Goal: Find contact information: Find contact information

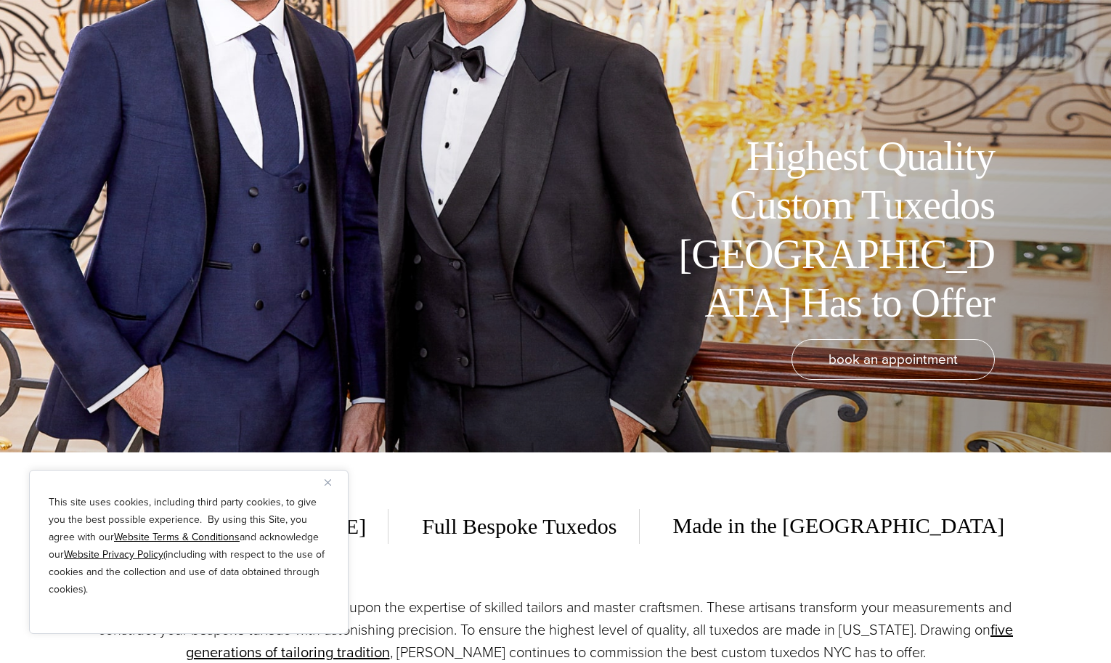
click at [332, 480] on button "Close" at bounding box center [333, 482] width 17 height 17
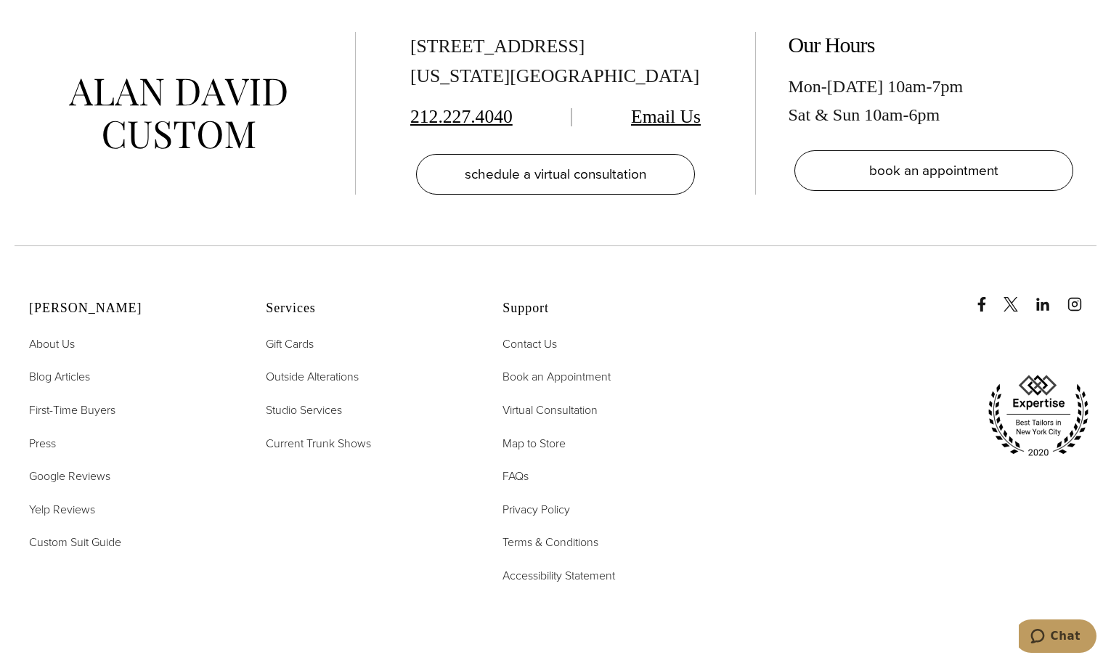
scroll to position [8916, 0]
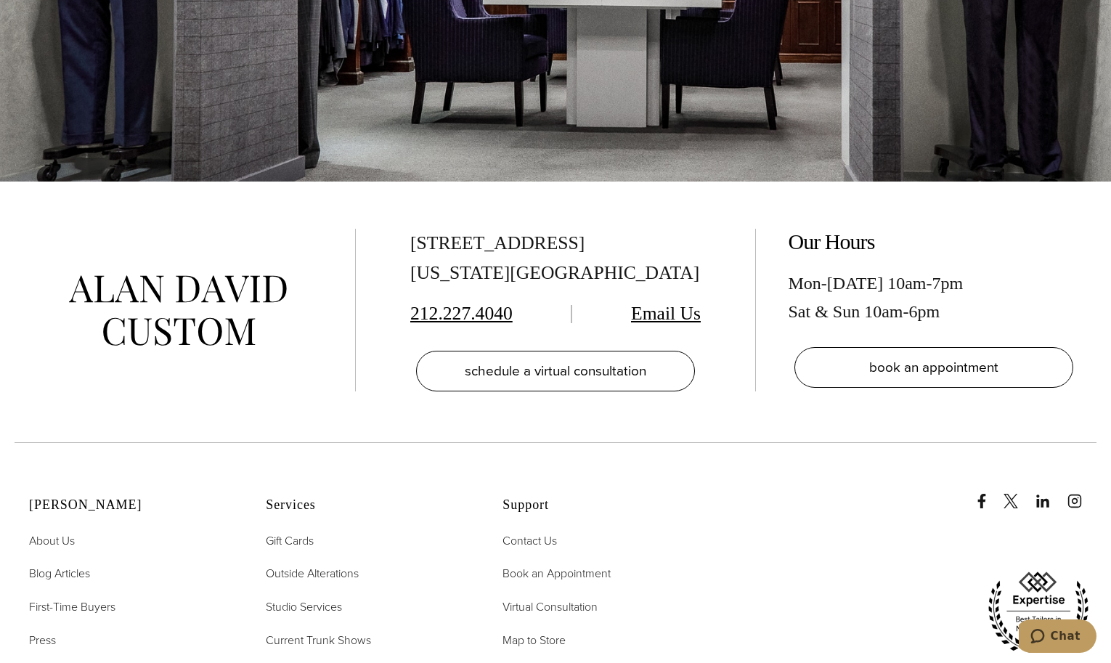
click at [622, 229] on div "[STREET_ADDRESS][US_STATE]" at bounding box center [555, 259] width 291 height 60
drag, startPoint x: 543, startPoint y: 289, endPoint x: 407, endPoint y: 294, distance: 135.9
click at [407, 294] on div "[STREET_ADDRESS][US_STATE] 212.227.4040 Email Us schedule a virtual consultation" at bounding box center [555, 310] width 341 height 163
copy div "212.227.4040"
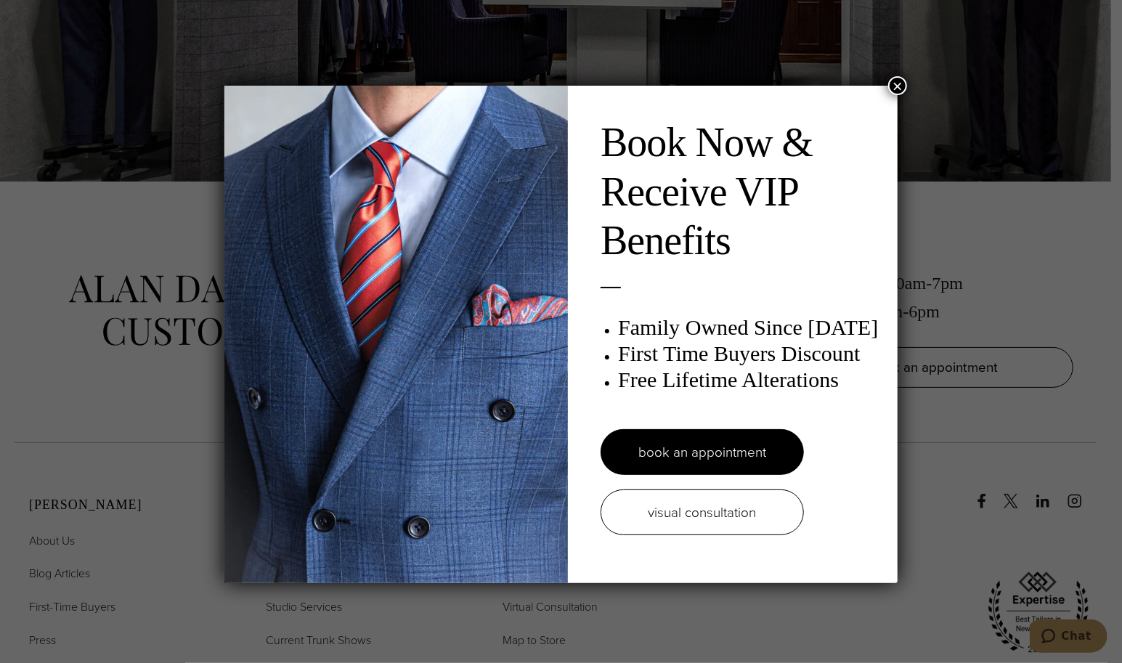
click at [894, 89] on button "×" at bounding box center [897, 85] width 19 height 19
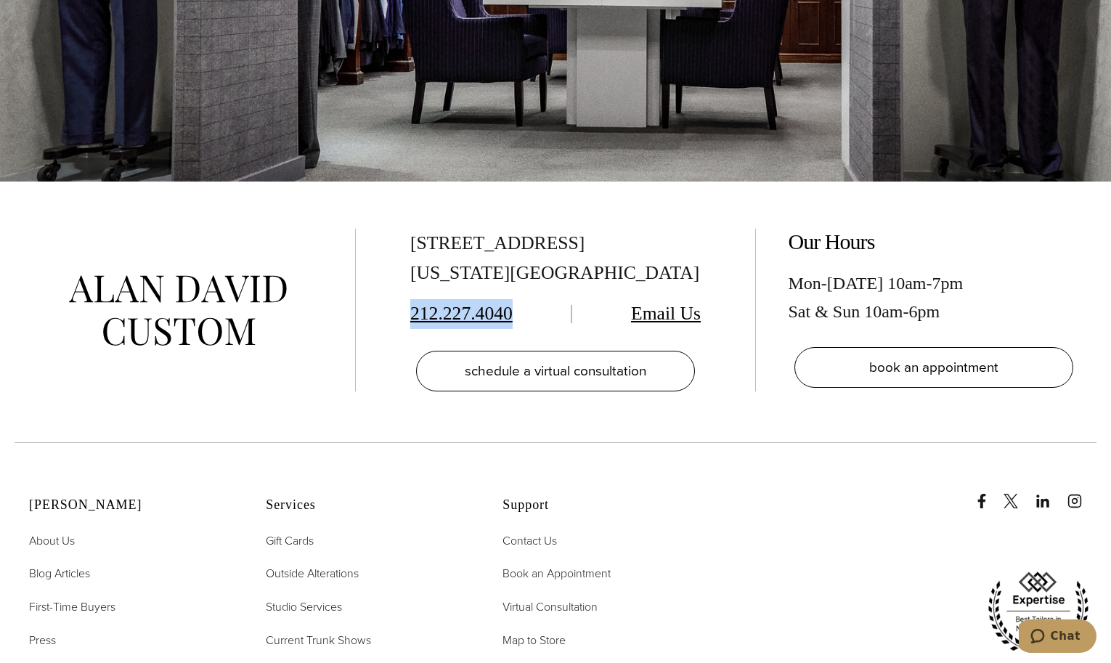
click at [666, 303] on link "Email Us" at bounding box center [666, 313] width 70 height 21
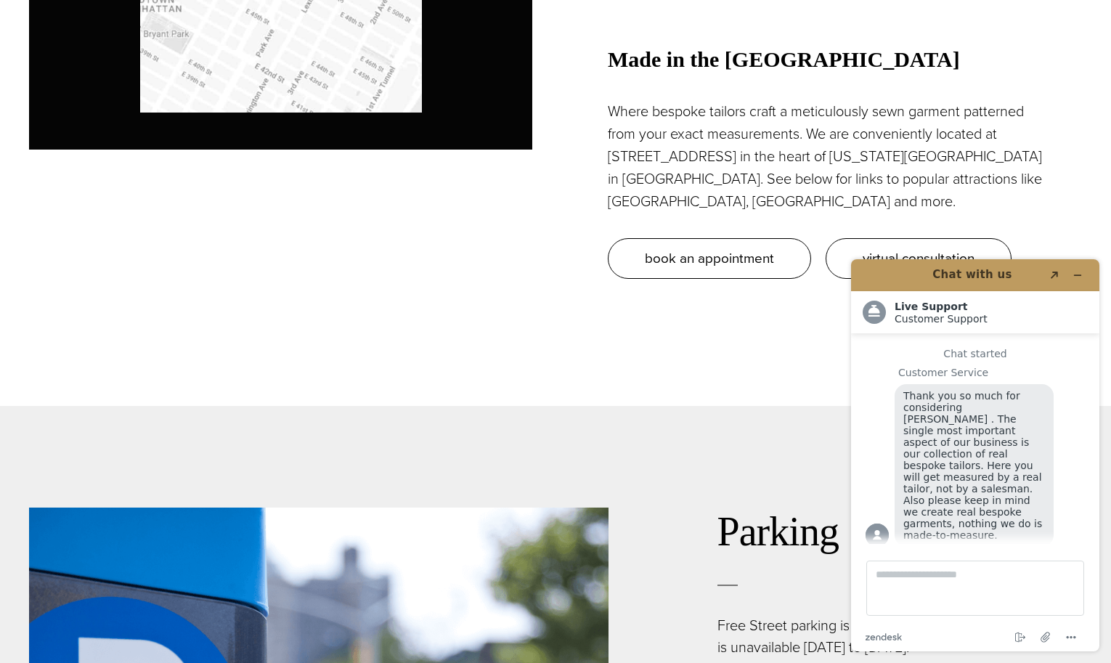
scroll to position [1591, 0]
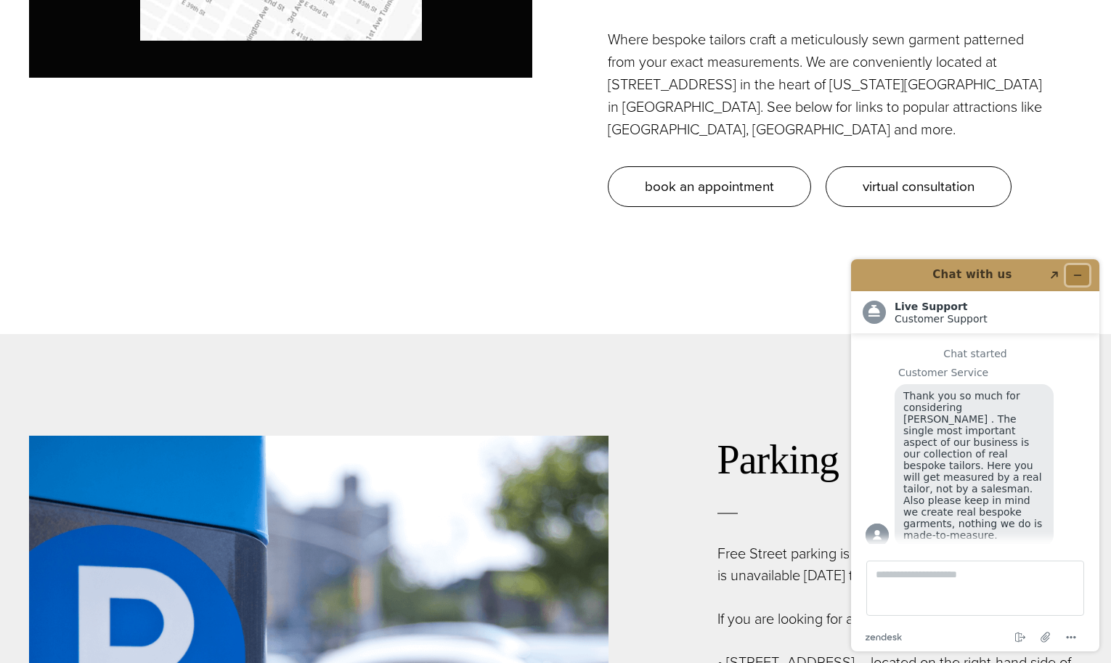
click at [1084, 280] on button "Minimize widget" at bounding box center [1077, 275] width 23 height 20
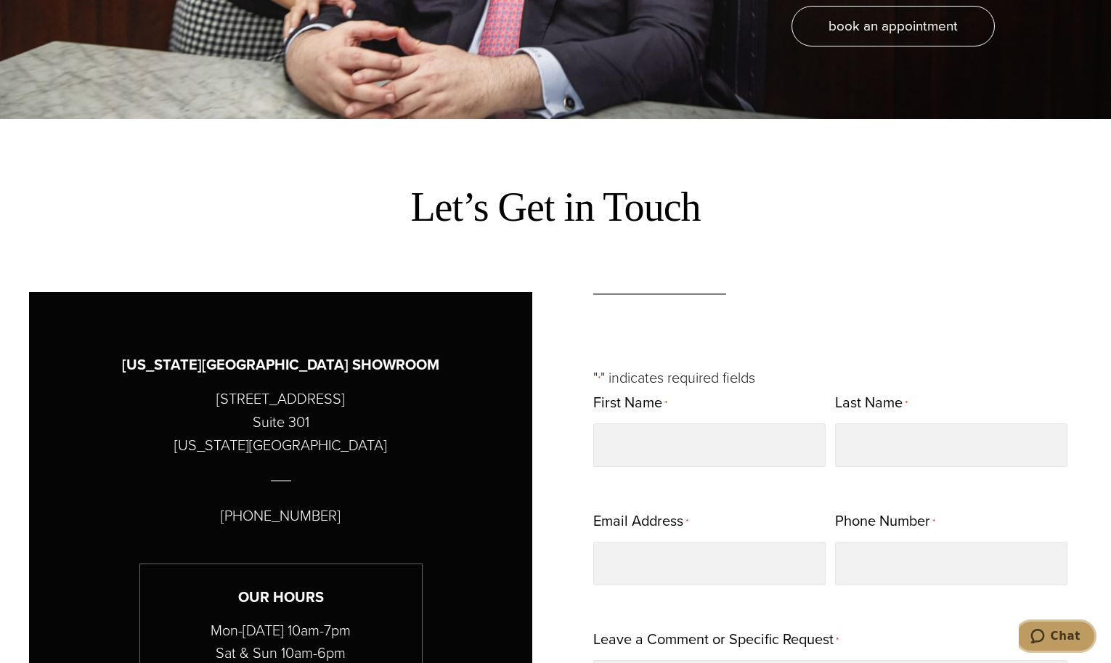
scroll to position [0, 0]
